Goal: Task Accomplishment & Management: Use online tool/utility

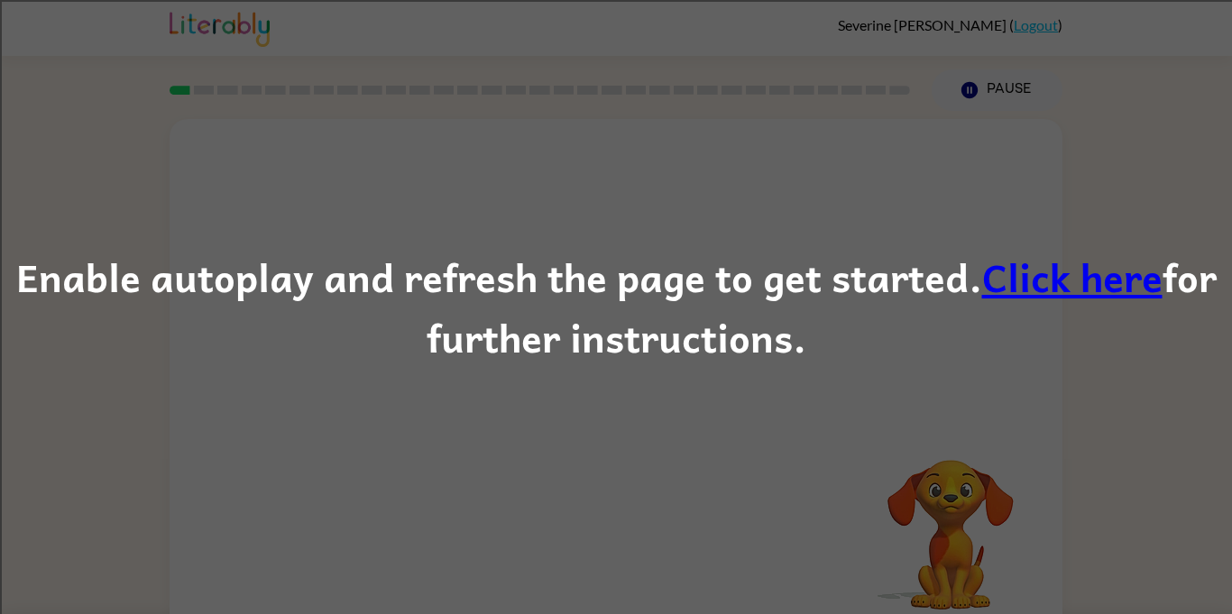
click at [1006, 285] on link "Click here" at bounding box center [1072, 276] width 180 height 60
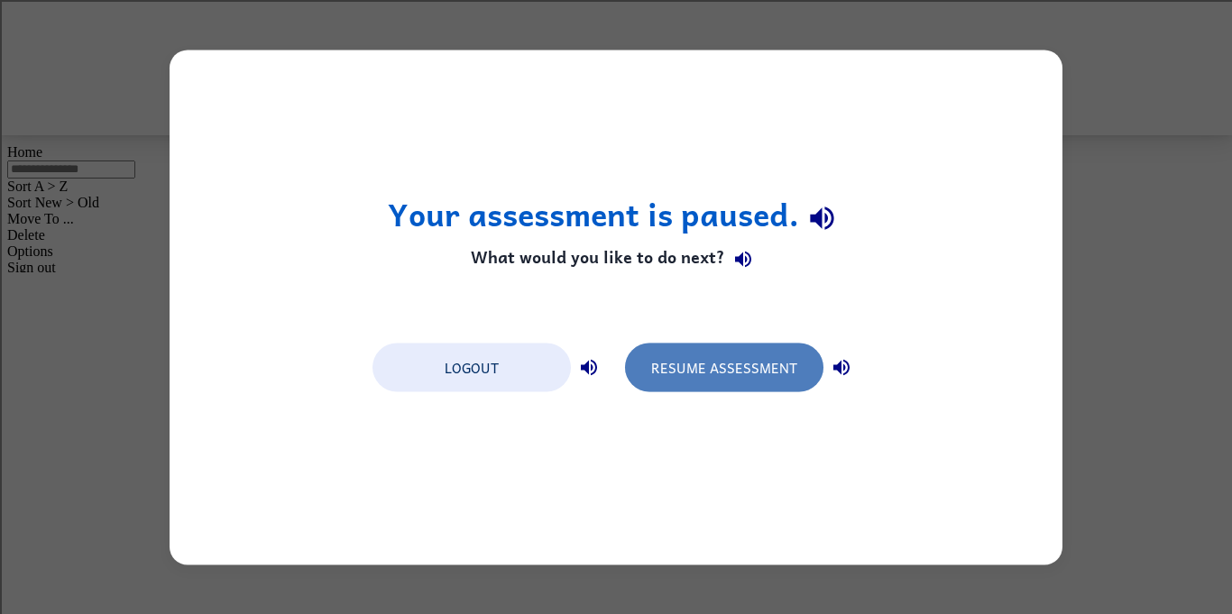
click at [696, 356] on button "Resume Assessment" at bounding box center [724, 367] width 198 height 49
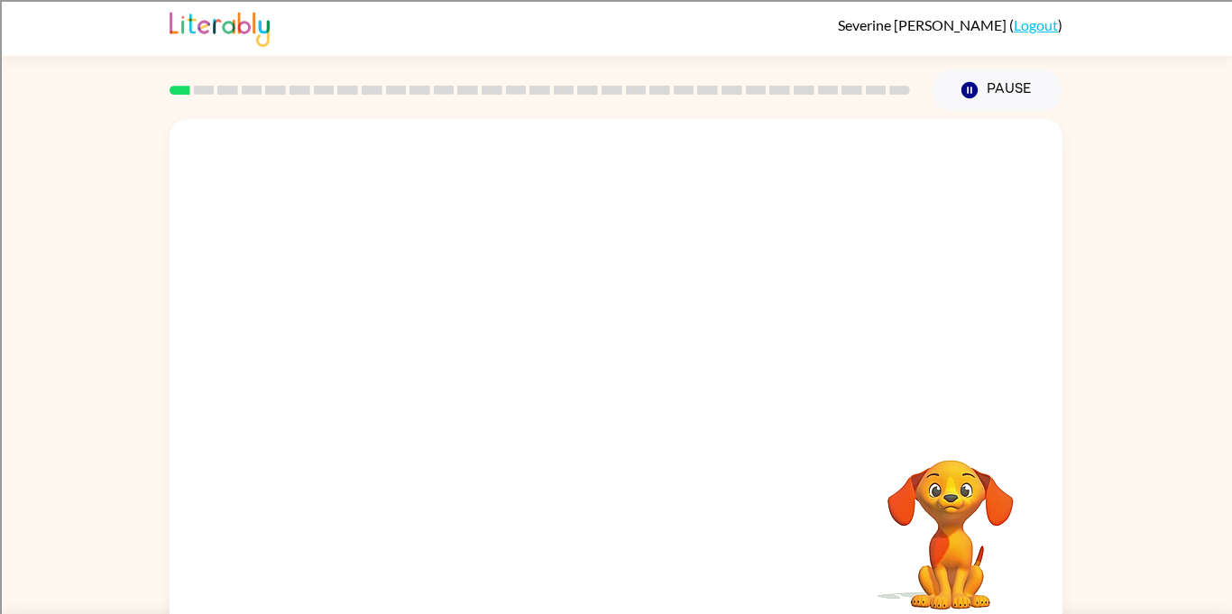
click at [198, 91] on rect at bounding box center [204, 90] width 21 height 9
click at [992, 88] on button "Pause Pause" at bounding box center [996, 89] width 131 height 41
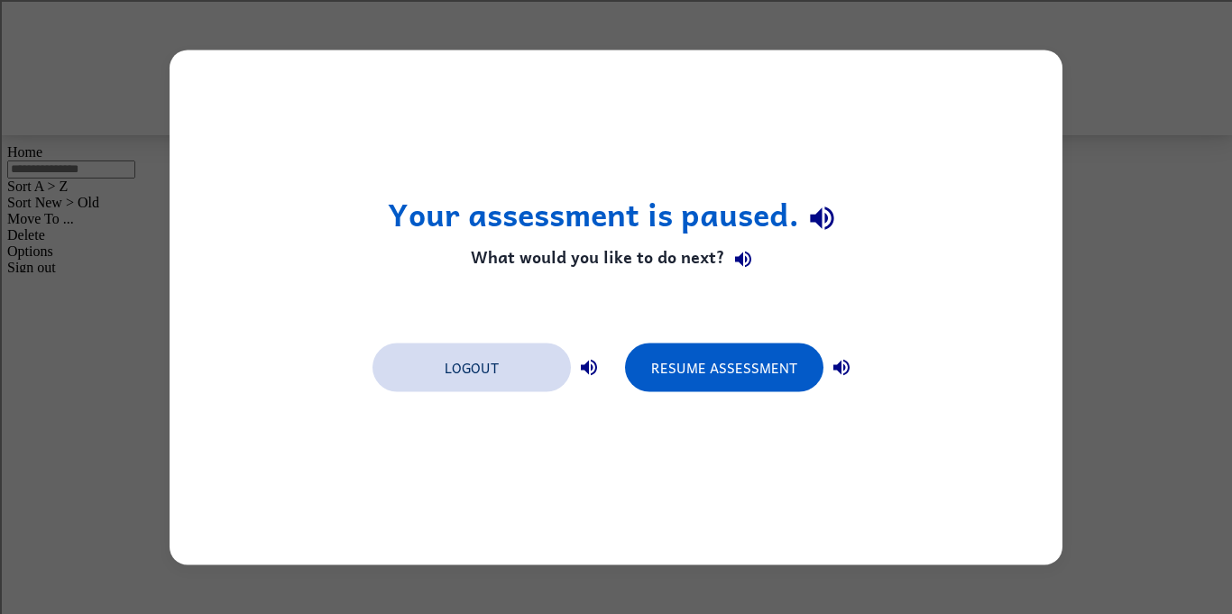
click at [539, 345] on button "Logout" at bounding box center [471, 367] width 198 height 49
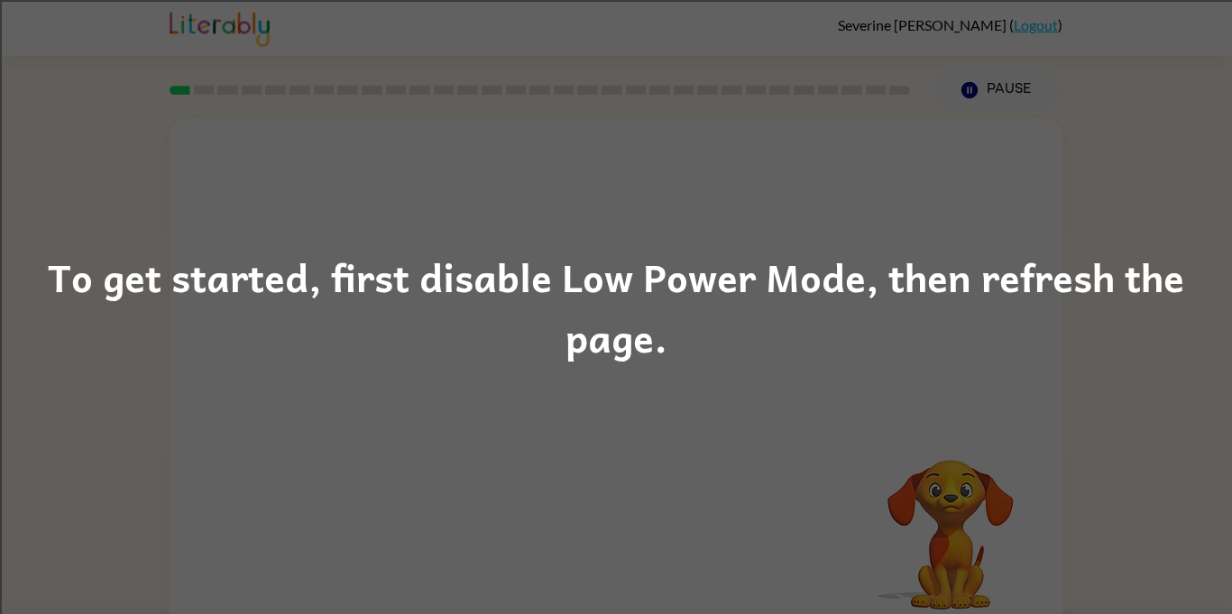
click at [1053, 541] on div "To get started, first disable Low Power Mode, then refresh the page." at bounding box center [616, 307] width 1232 height 614
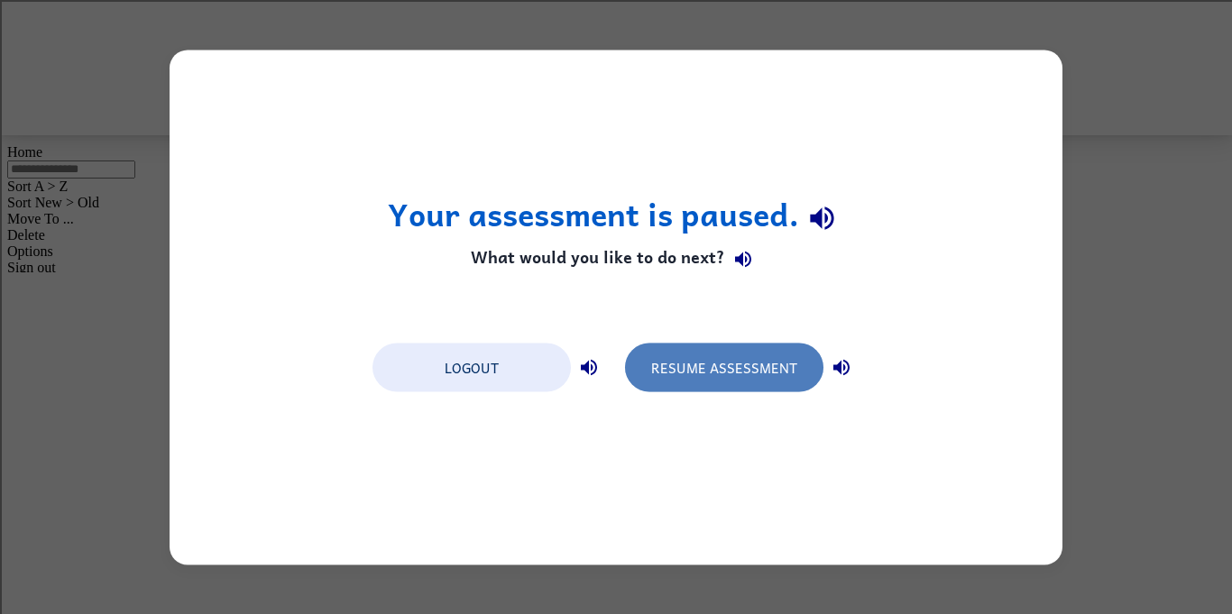
click at [747, 362] on button "Resume Assessment" at bounding box center [724, 367] width 198 height 49
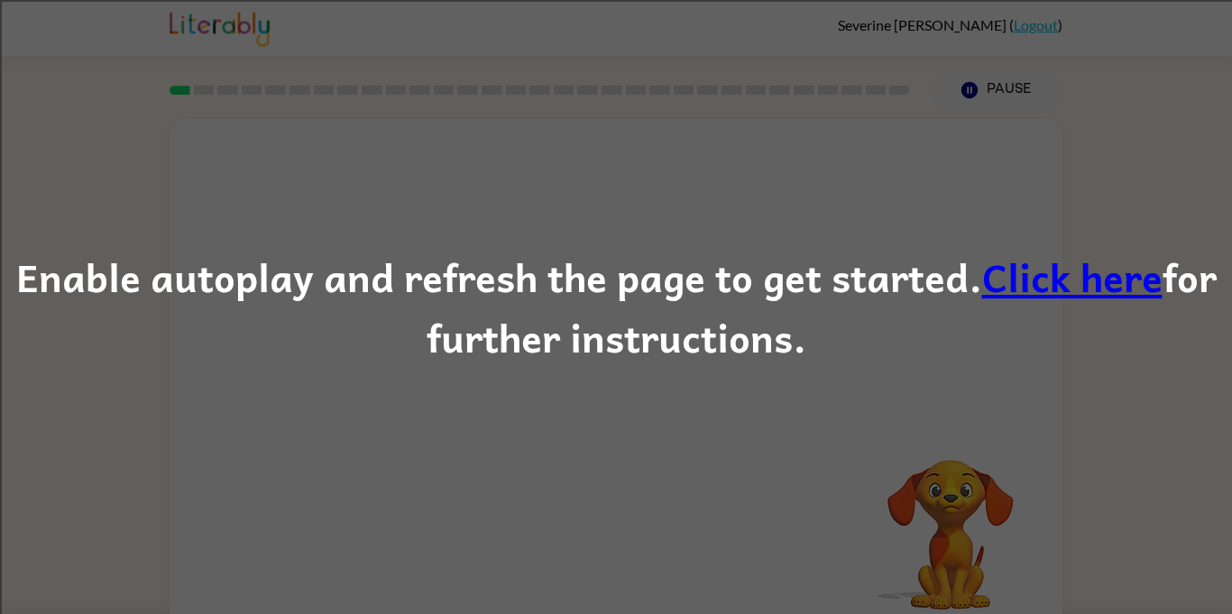
click at [967, 96] on div "Enable autoplay and refresh the page to get started. Click here for further ins…" at bounding box center [616, 307] width 1232 height 614
click at [1066, 287] on link "Click here" at bounding box center [1072, 276] width 180 height 60
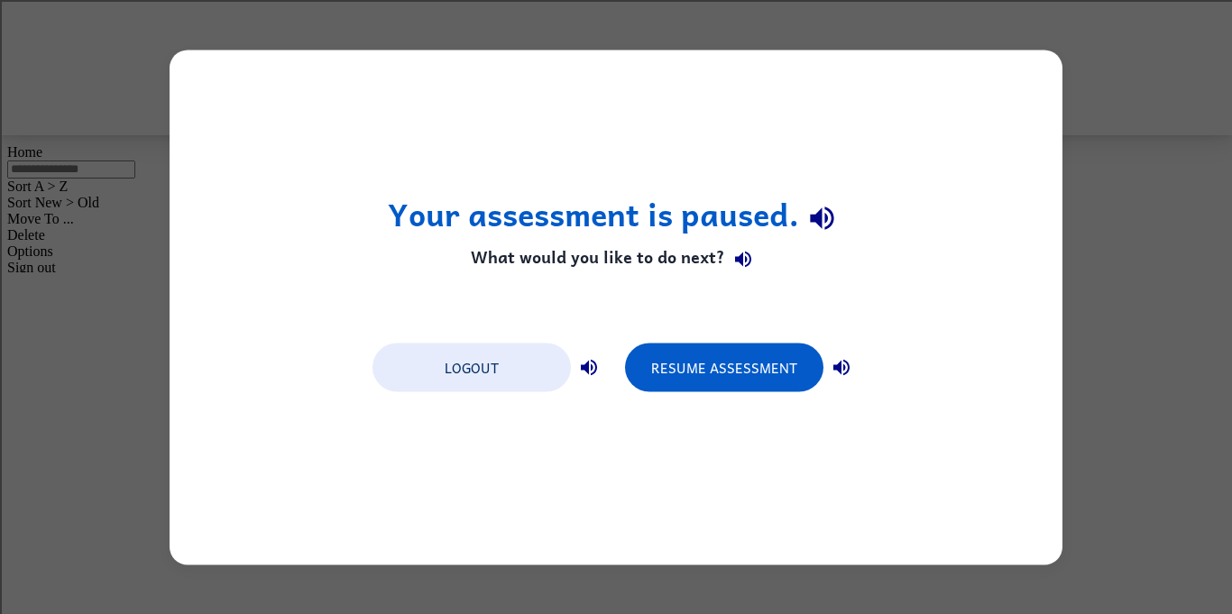
click at [523, 341] on div "Logout" at bounding box center [489, 366] width 234 height 50
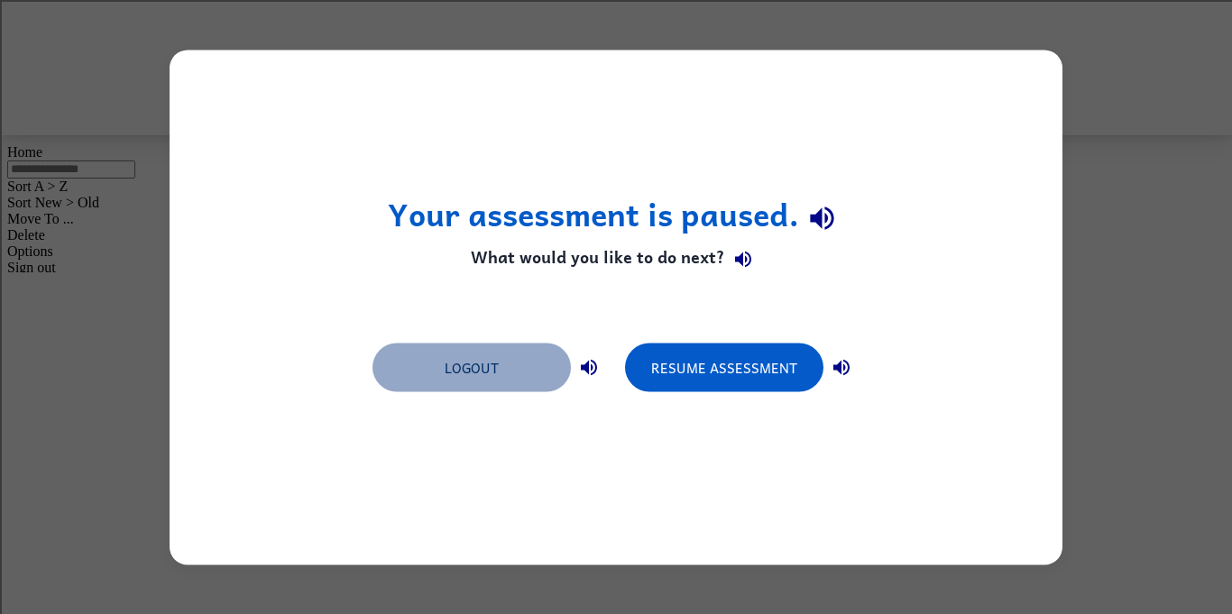
click at [514, 366] on button "Logout" at bounding box center [471, 367] width 198 height 49
